Goal: Task Accomplishment & Management: Manage account settings

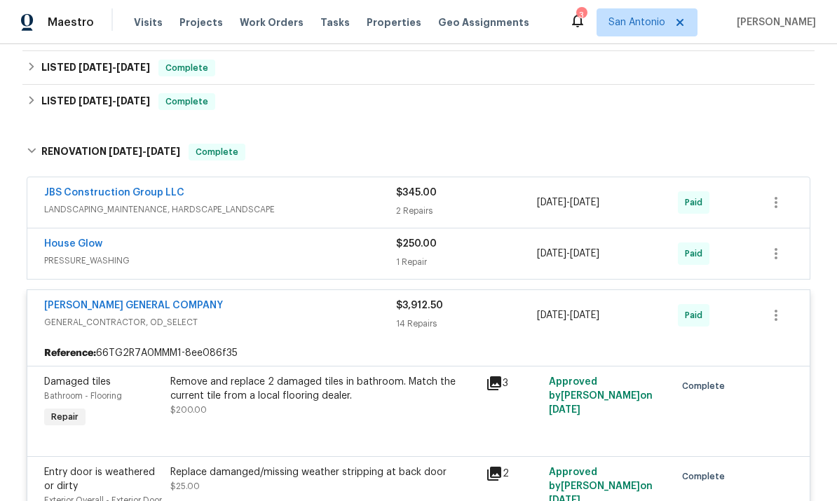
scroll to position [424, 0]
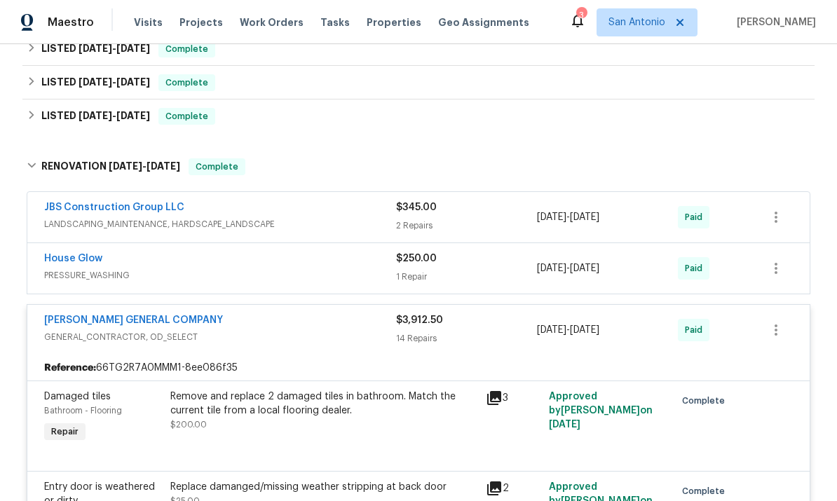
click at [259, 325] on div "SEQUERA GENERAL COMPANY" at bounding box center [220, 322] width 352 height 17
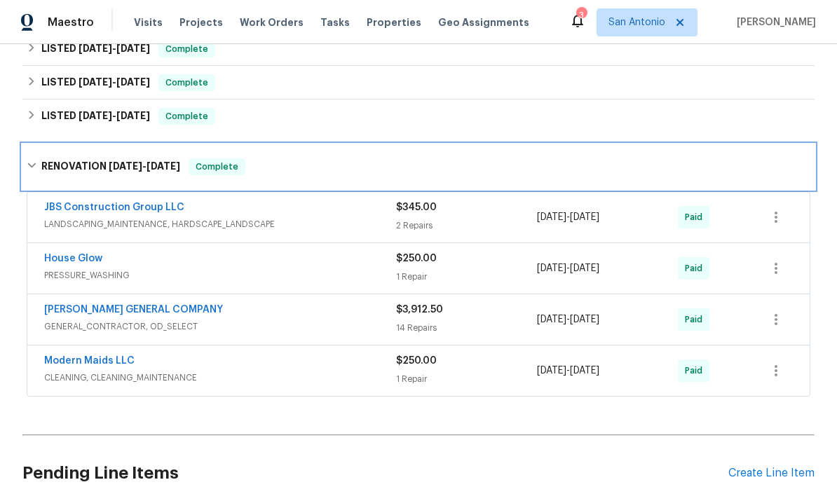
click at [212, 168] on span "Complete" at bounding box center [217, 167] width 54 height 14
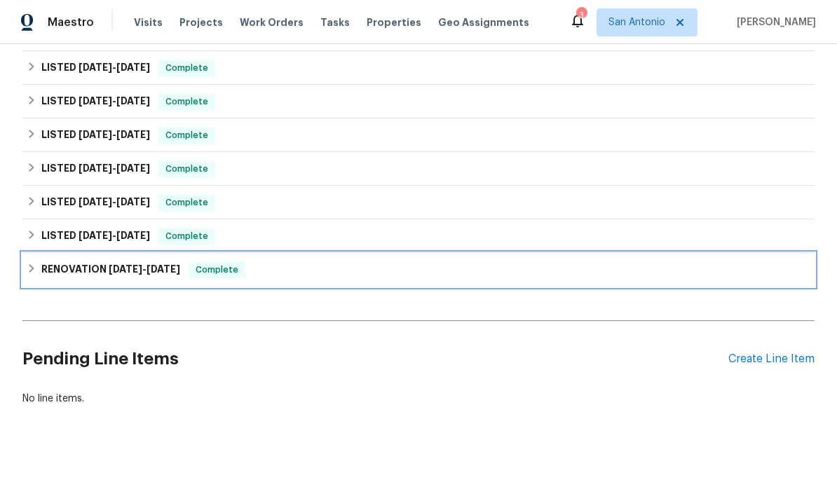
scroll to position [251, 0]
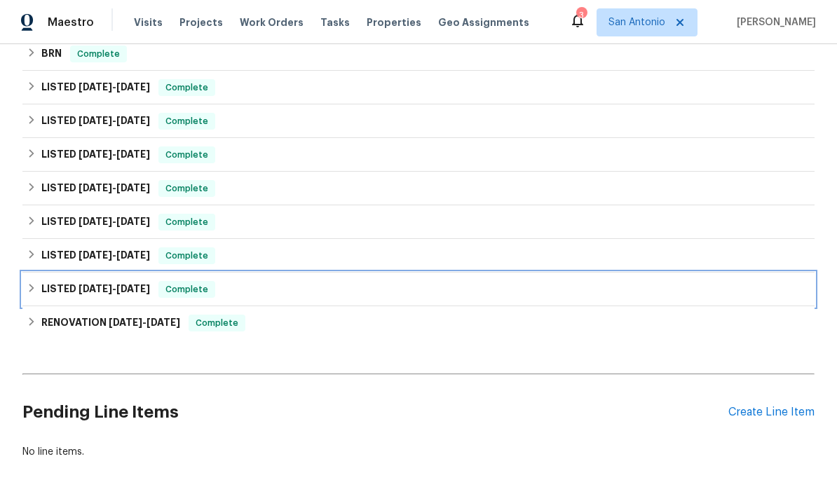
click at [187, 292] on span "Complete" at bounding box center [187, 290] width 54 height 14
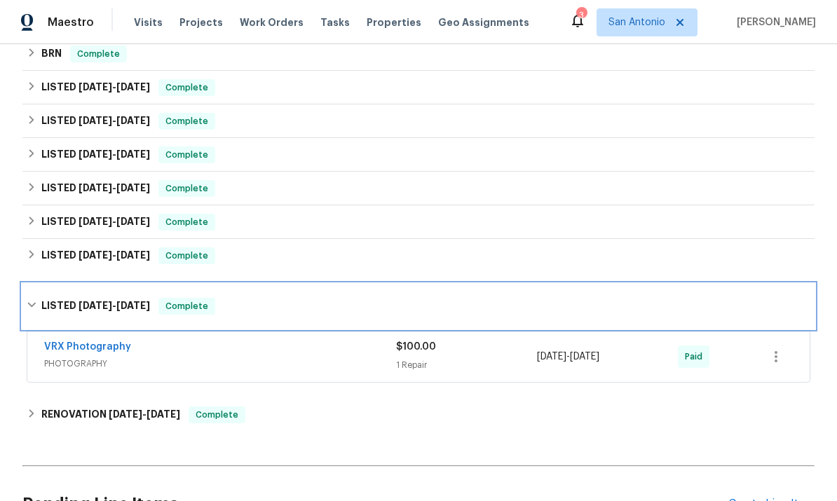
click at [182, 301] on span "Complete" at bounding box center [187, 306] width 54 height 14
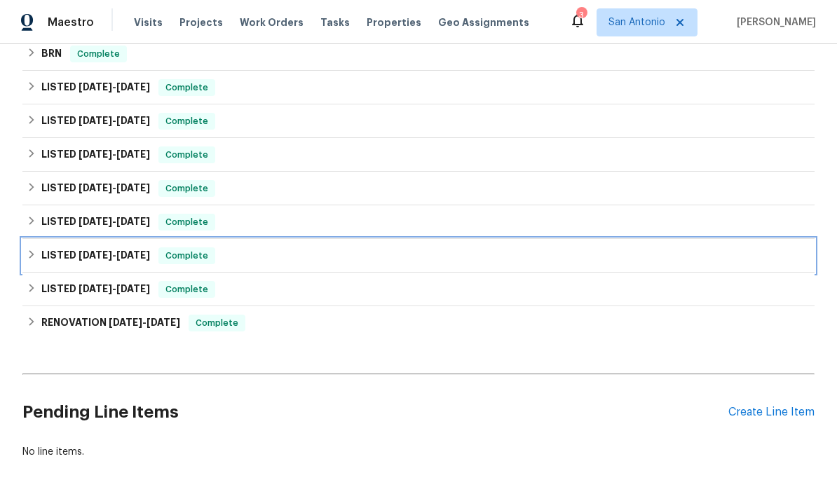
click at [205, 250] on span "Complete" at bounding box center [187, 256] width 54 height 14
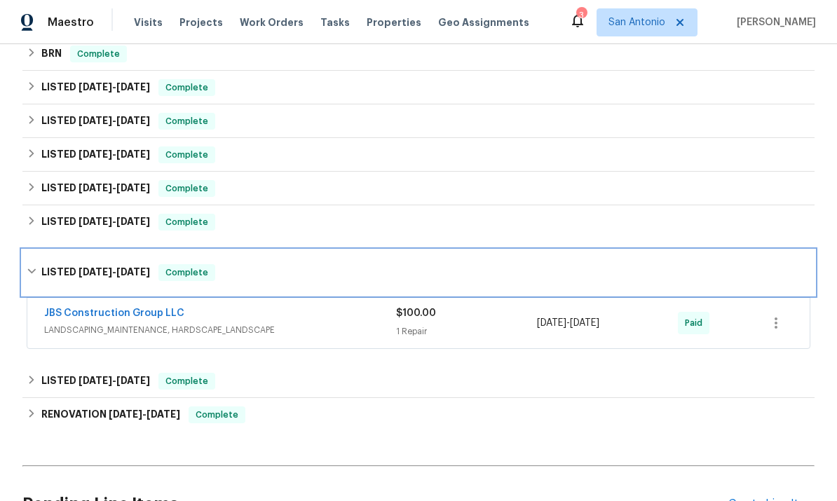
click at [201, 267] on span "Complete" at bounding box center [187, 273] width 54 height 14
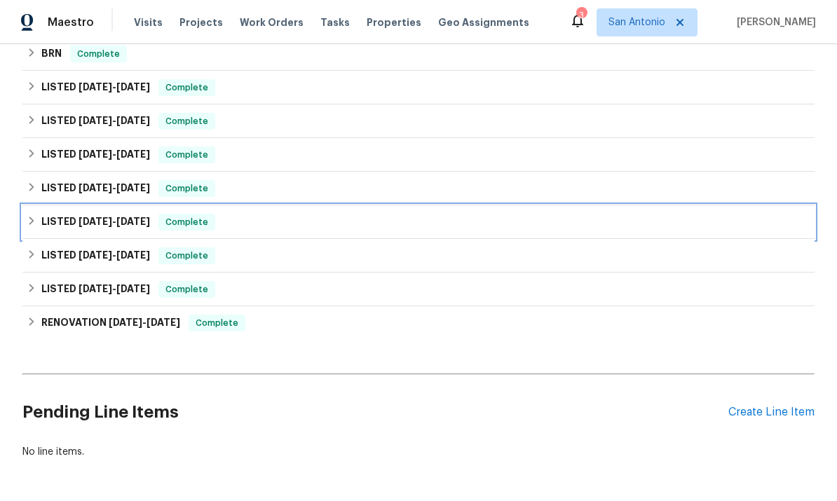
click at [181, 224] on span "Complete" at bounding box center [187, 222] width 54 height 14
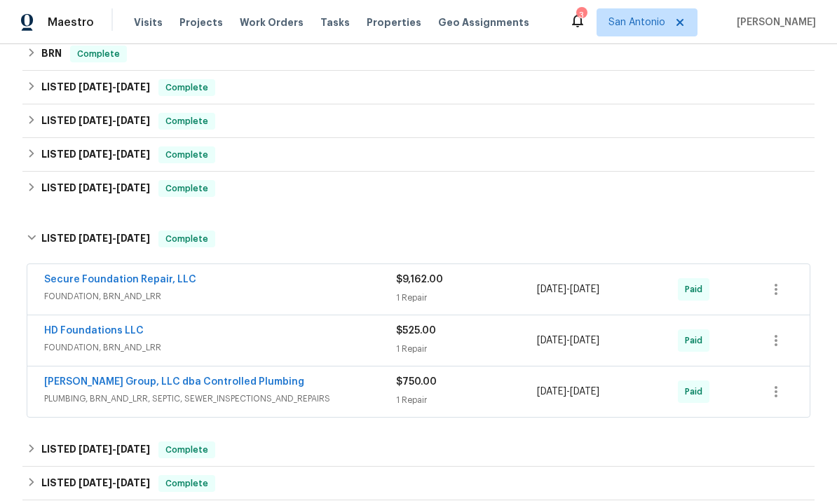
click at [237, 285] on div "Secure Foundation Repair, LLC" at bounding box center [220, 281] width 352 height 17
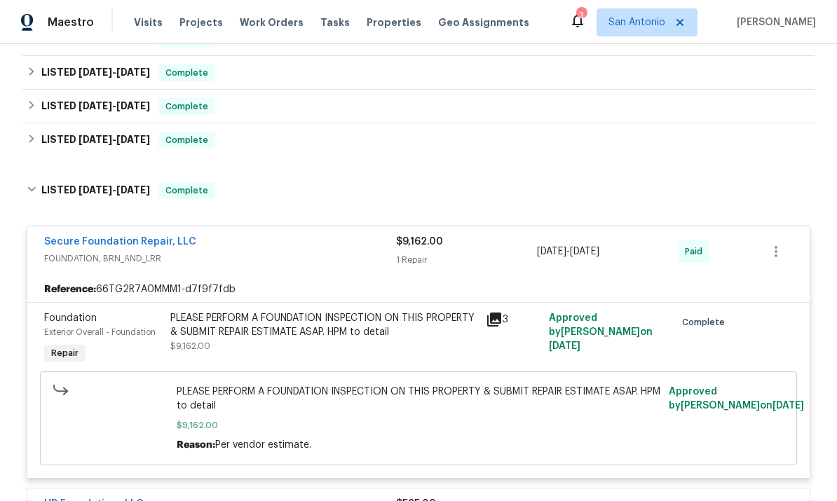
scroll to position [298, 0]
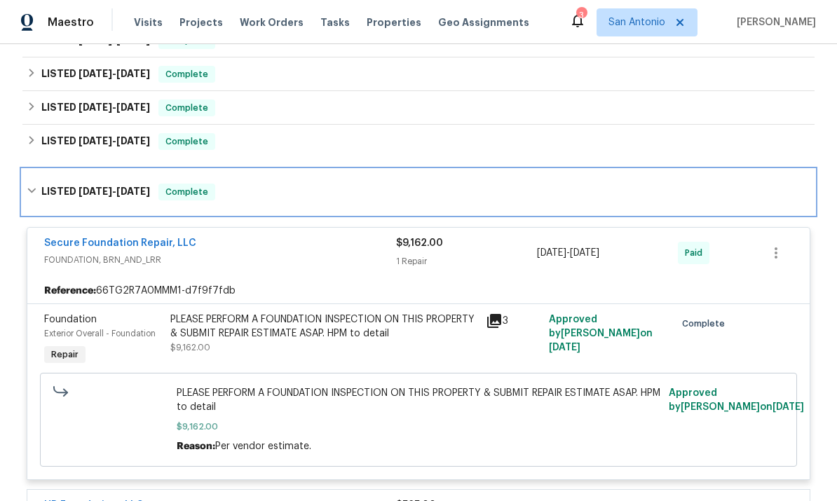
click at [182, 199] on div "Complete" at bounding box center [187, 192] width 57 height 17
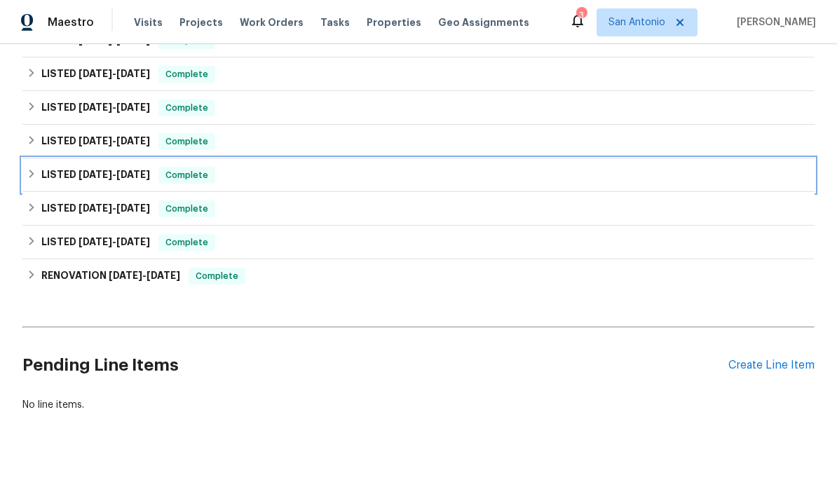
scroll to position [251, 0]
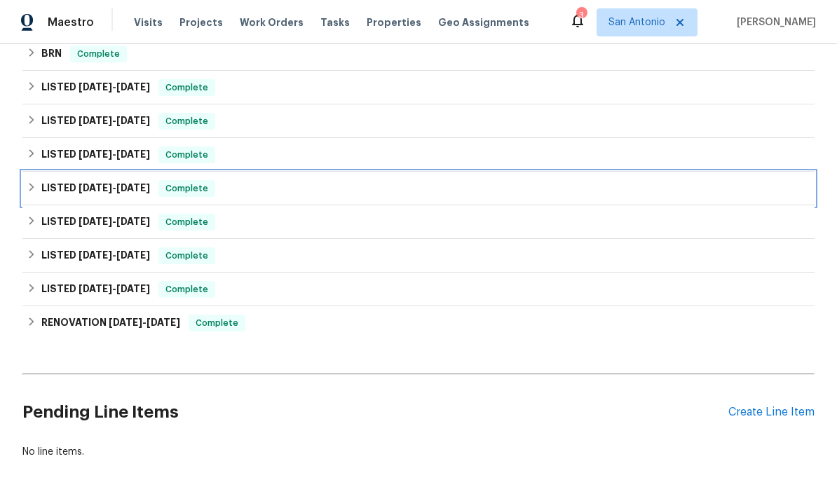
click at [191, 188] on span "Complete" at bounding box center [187, 189] width 54 height 14
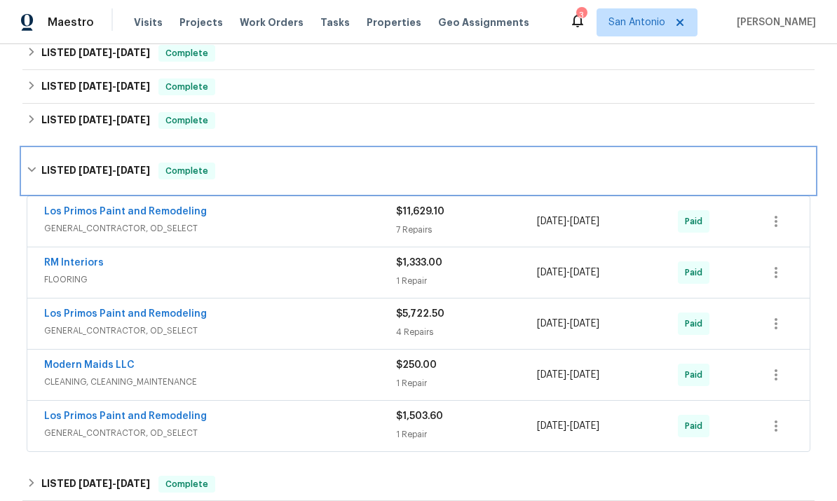
click at [191, 173] on span "Complete" at bounding box center [187, 171] width 54 height 14
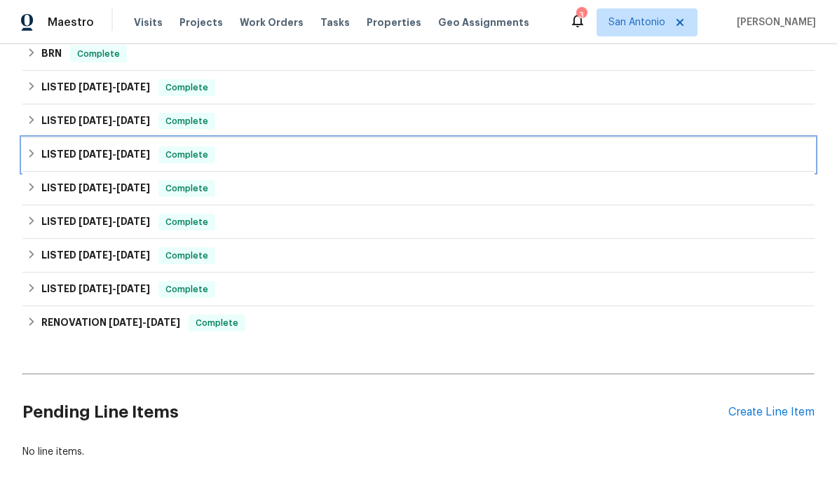
click at [189, 154] on span "Complete" at bounding box center [187, 155] width 54 height 14
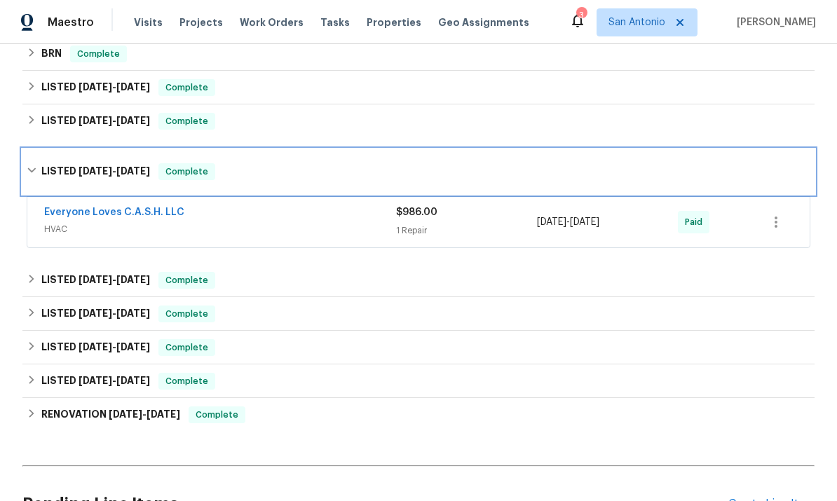
click at [184, 173] on span "Complete" at bounding box center [187, 172] width 54 height 14
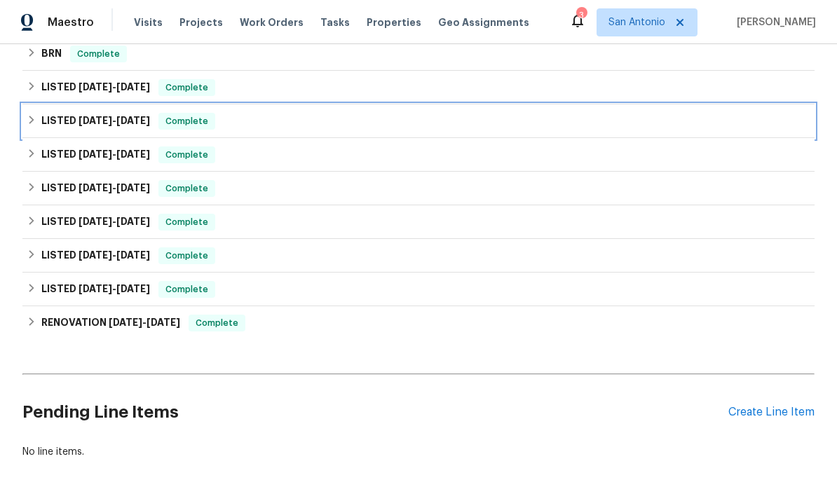
click at [186, 118] on span "Complete" at bounding box center [187, 121] width 54 height 14
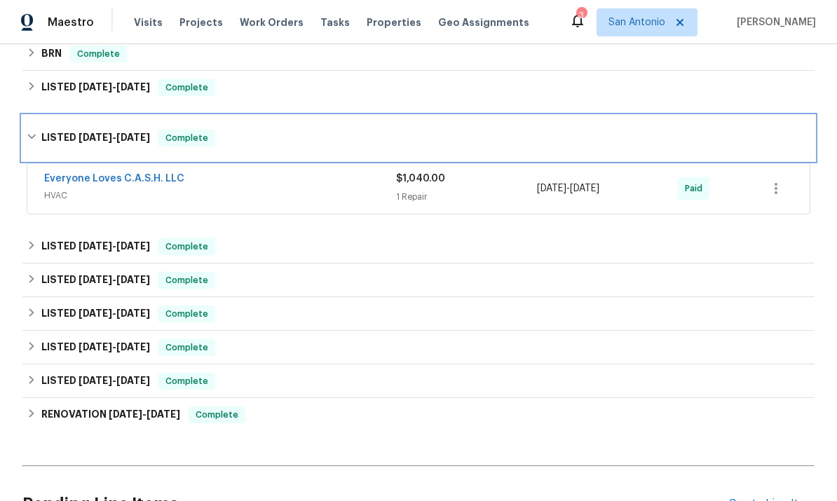
click at [192, 138] on span "Complete" at bounding box center [187, 138] width 54 height 14
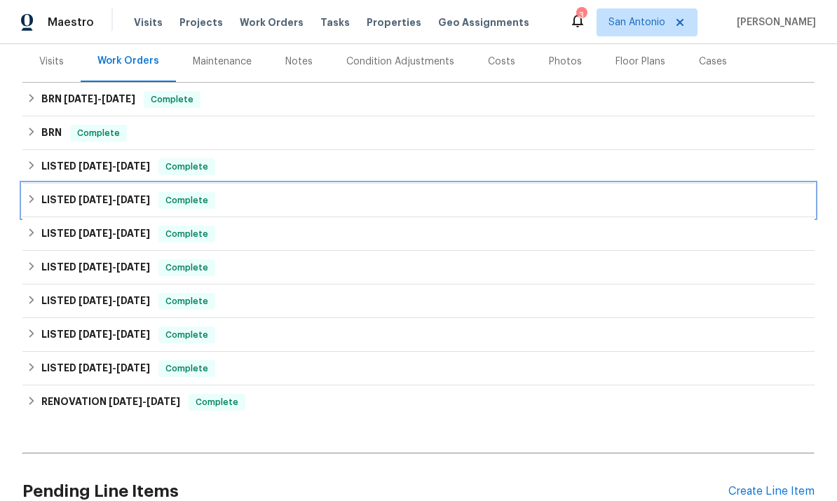
scroll to position [173, 0]
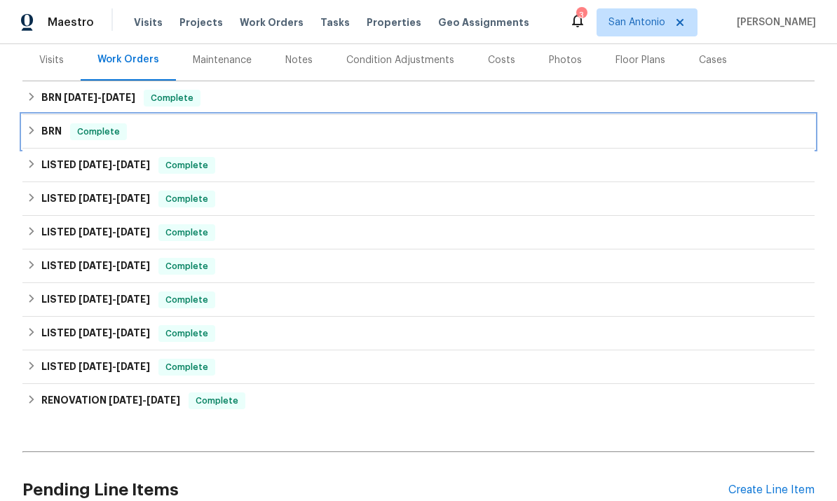
click at [92, 135] on span "Complete" at bounding box center [99, 132] width 54 height 14
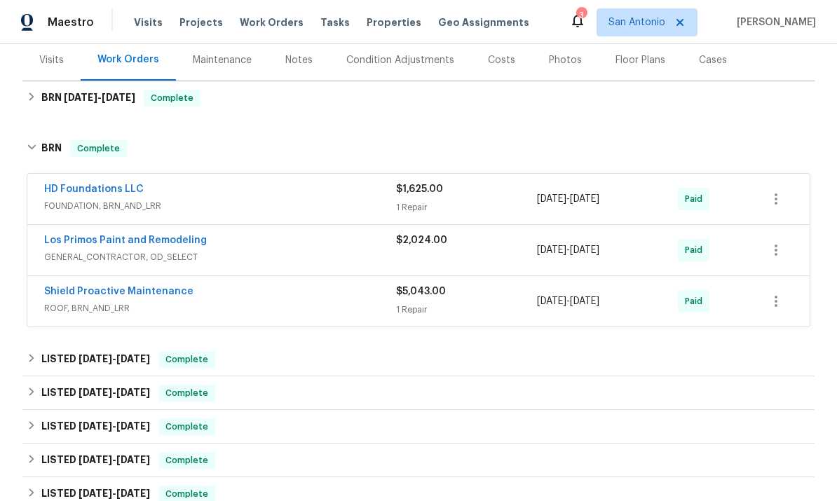
click at [221, 290] on div "Shield Proactive Maintenance" at bounding box center [220, 293] width 352 height 17
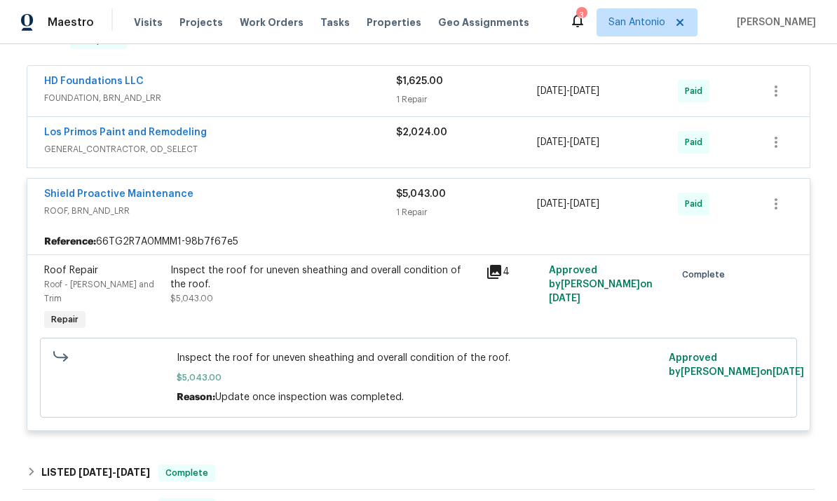
scroll to position [285, 0]
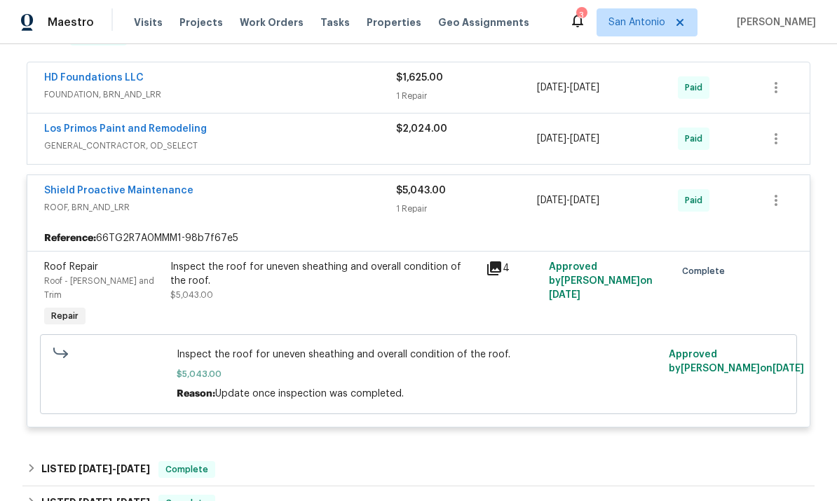
click at [502, 272] on icon at bounding box center [494, 268] width 17 height 17
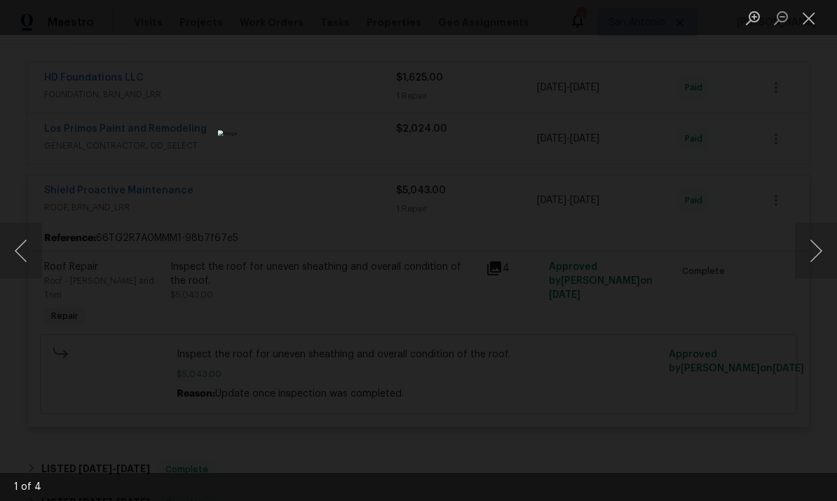
click at [807, 255] on button "Next image" at bounding box center [816, 251] width 42 height 56
click at [804, 251] on button "Next image" at bounding box center [816, 251] width 42 height 56
click at [797, 22] on button "Close lightbox" at bounding box center [809, 18] width 28 height 25
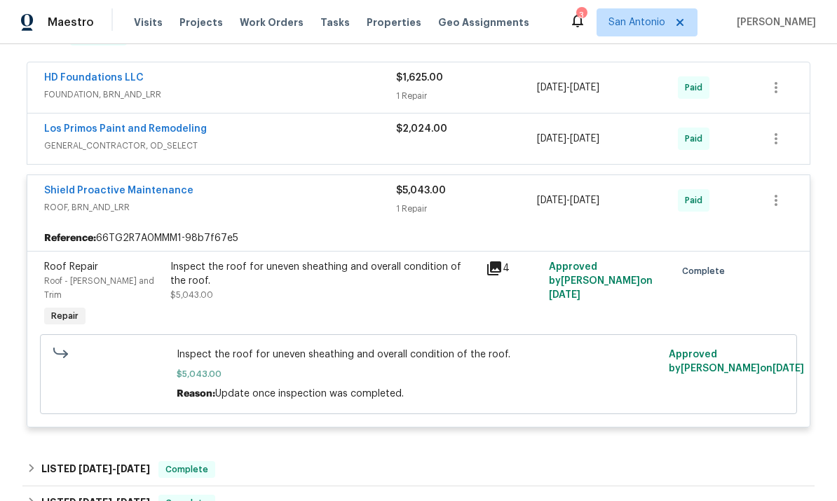
click at [280, 203] on span "ROOF, BRN_AND_LRR" at bounding box center [220, 208] width 352 height 14
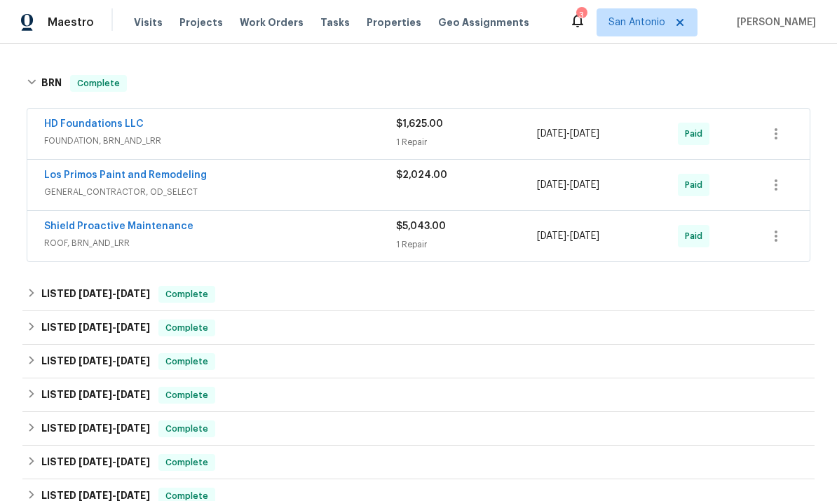
scroll to position [227, 0]
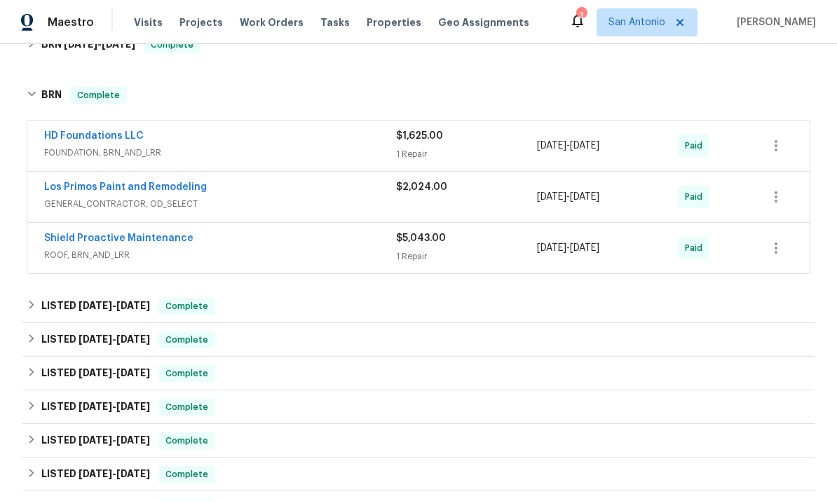
click at [269, 185] on div "Los Primos Paint and Remodeling" at bounding box center [220, 188] width 352 height 17
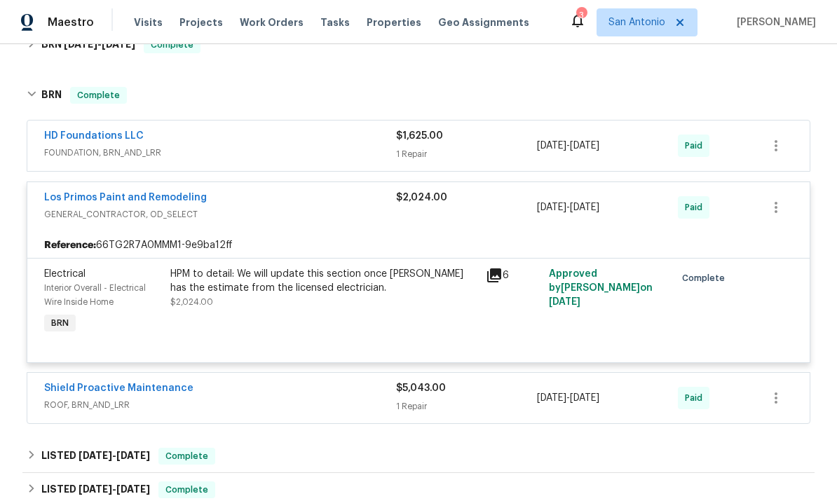
click at [259, 196] on div "Los Primos Paint and Remodeling" at bounding box center [220, 199] width 352 height 17
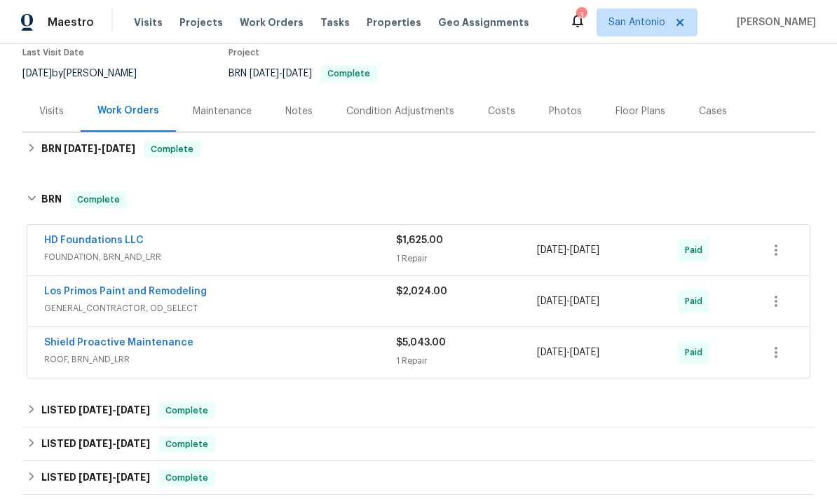
scroll to position [128, 0]
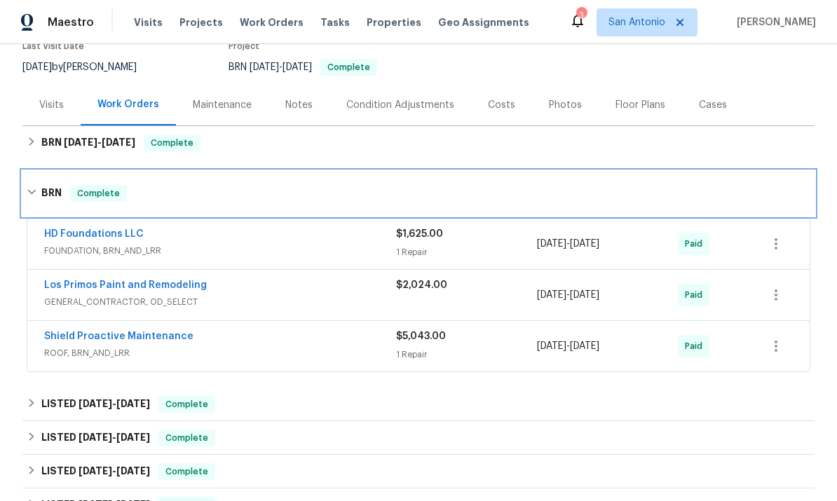
click at [97, 195] on span "Complete" at bounding box center [99, 194] width 54 height 14
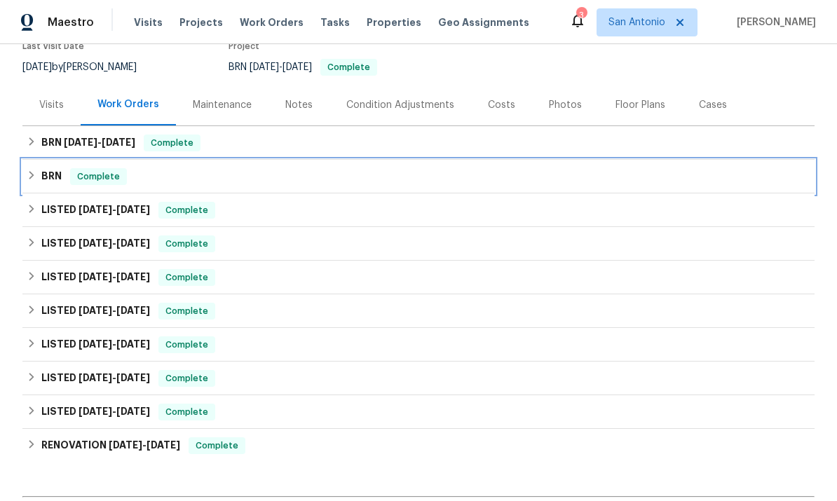
click at [104, 182] on span "Complete" at bounding box center [99, 177] width 54 height 14
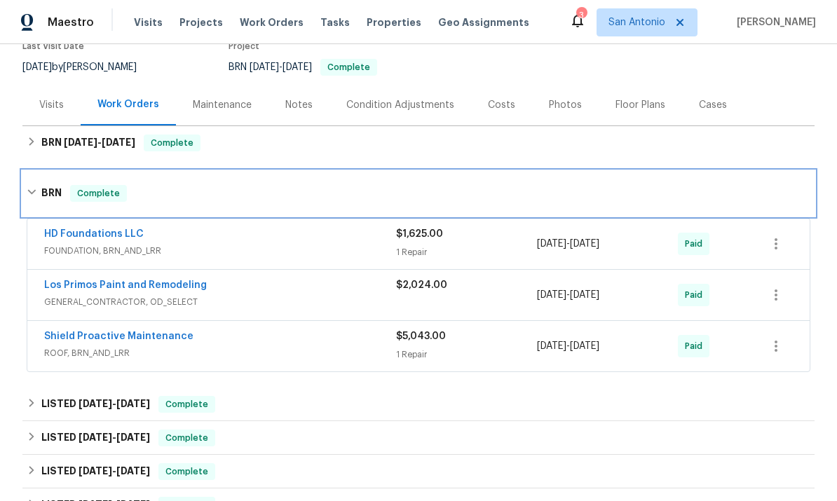
click at [107, 203] on div "BRN Complete" at bounding box center [418, 193] width 793 height 45
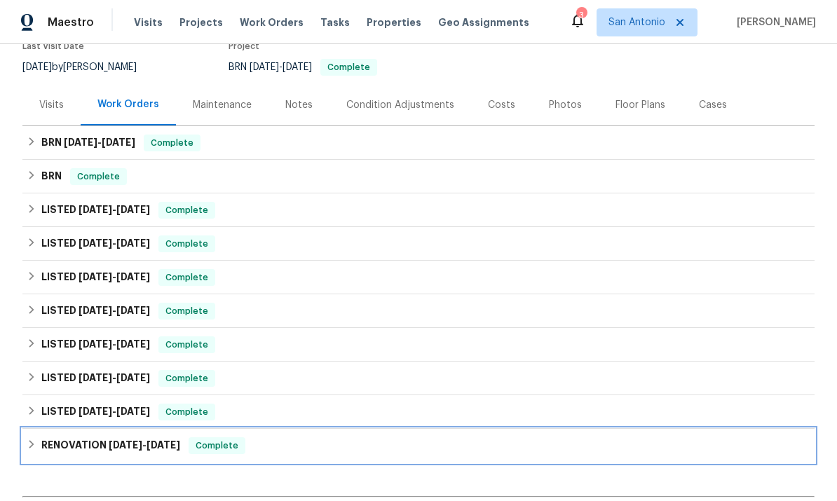
click at [223, 449] on span "Complete" at bounding box center [217, 446] width 54 height 14
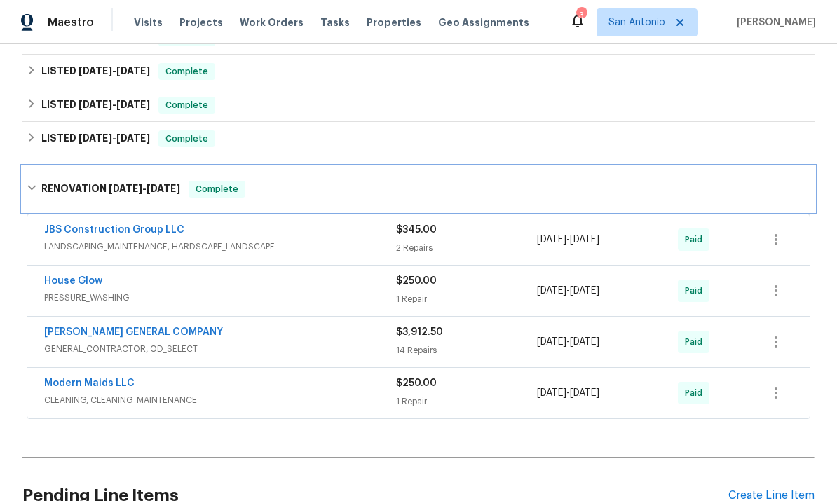
click at [219, 186] on span "Complete" at bounding box center [217, 189] width 54 height 14
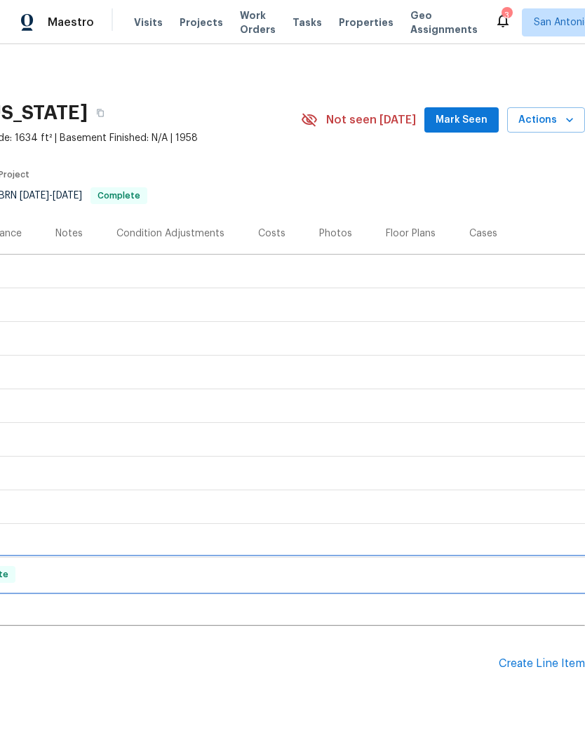
scroll to position [0, 208]
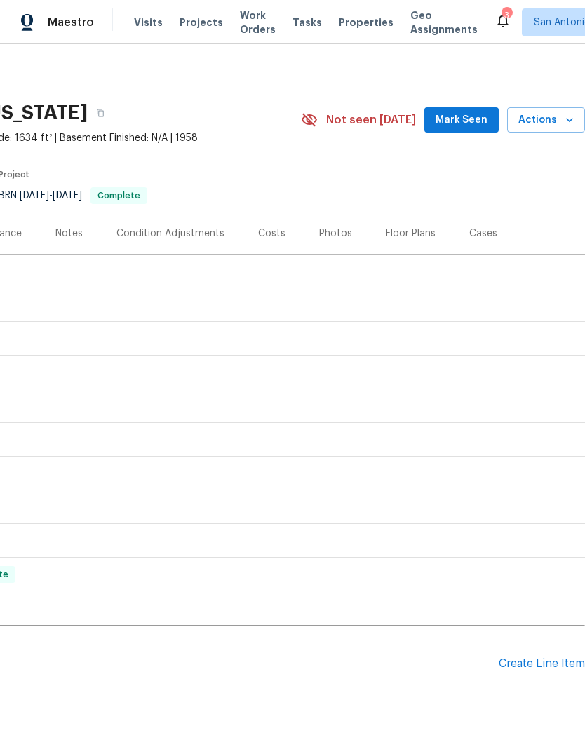
click at [458, 114] on span "Mark Seen" at bounding box center [462, 121] width 52 height 18
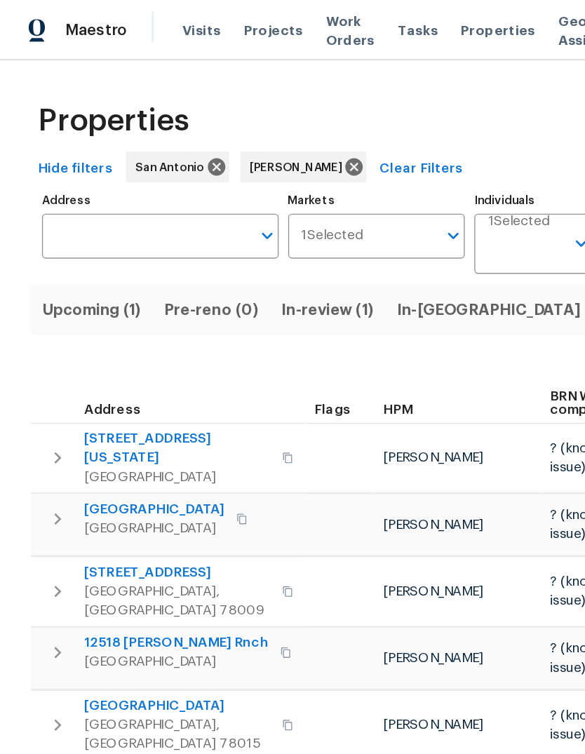
scroll to position [0, 22]
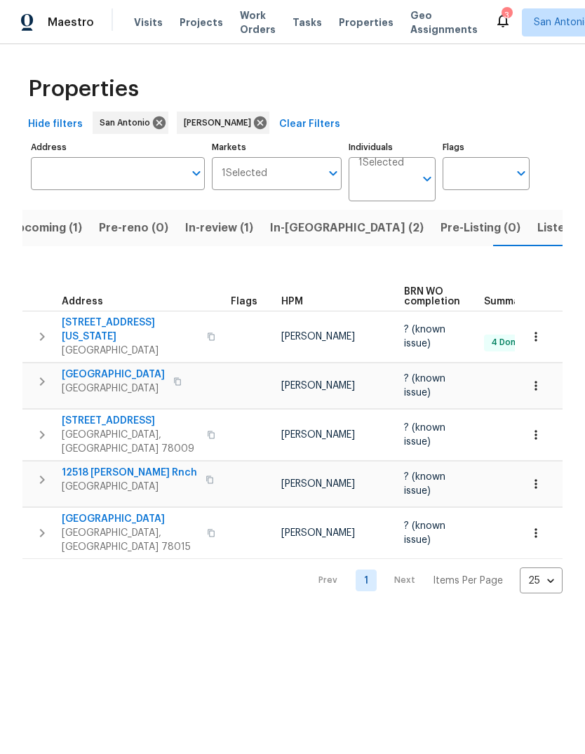
click at [281, 230] on span "In-[GEOGRAPHIC_DATA] (2)" at bounding box center [347, 228] width 154 height 20
